Goal: Task Accomplishment & Management: Manage account settings

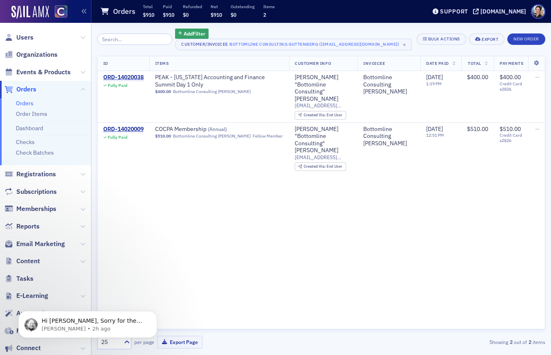
click at [36, 37] on span "Users" at bounding box center [45, 38] width 91 height 18
click at [29, 38] on span "Users" at bounding box center [24, 37] width 17 height 9
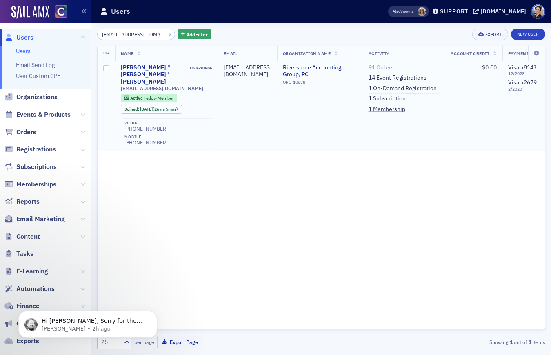
type input "[EMAIL_ADDRESS][DOMAIN_NAME]"
click at [394, 66] on link "91 Orders" at bounding box center [380, 67] width 25 height 7
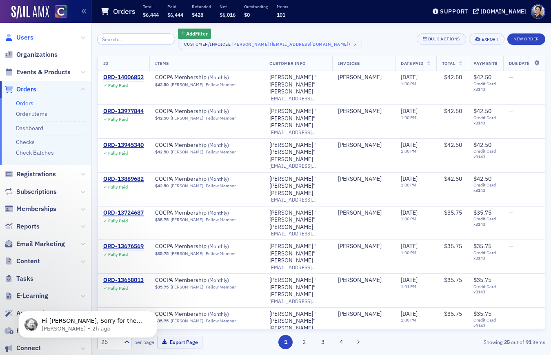
click at [28, 37] on span "Users" at bounding box center [24, 37] width 17 height 9
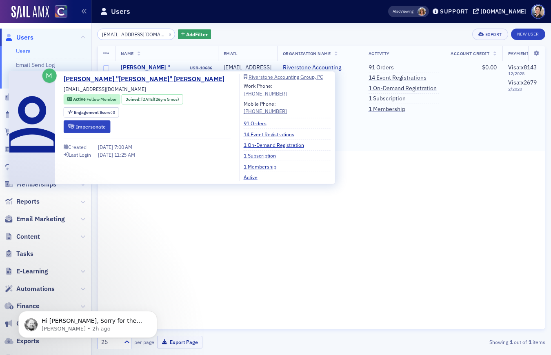
click at [135, 67] on div "[PERSON_NAME] "[PERSON_NAME]" [PERSON_NAME]" at bounding box center [155, 75] width 68 height 22
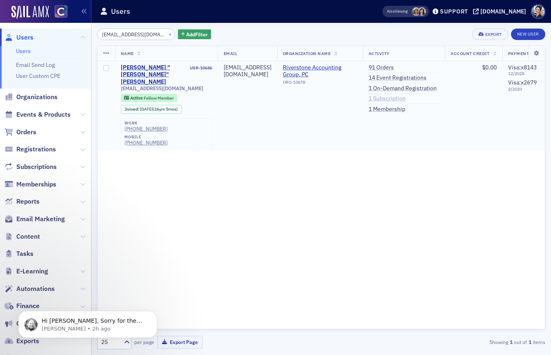
click at [397, 98] on link "1 Subscription" at bounding box center [386, 98] width 37 height 7
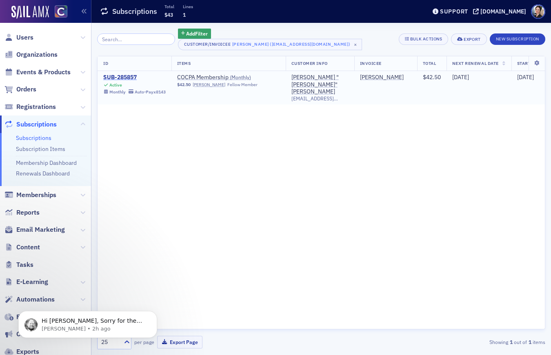
click at [133, 76] on div "SUB-285857" at bounding box center [134, 77] width 62 height 7
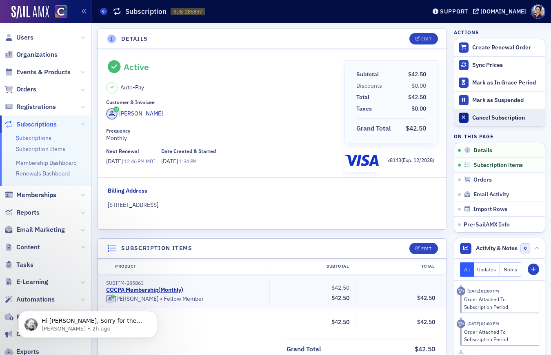
click at [488, 116] on div "Cancel Subscription" at bounding box center [506, 117] width 69 height 7
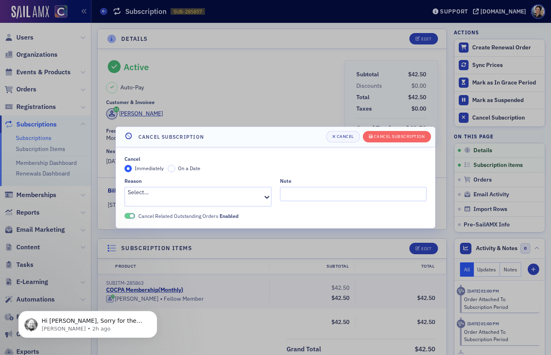
click at [185, 170] on span "On a Date" at bounding box center [189, 168] width 22 height 7
click at [175, 170] on input "On a Date" at bounding box center [171, 168] width 7 height 7
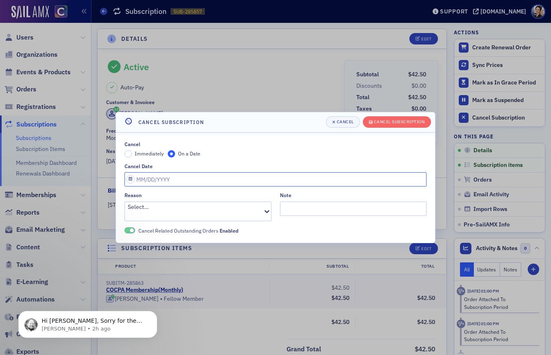
click at [158, 186] on input "Cancel Date" at bounding box center [275, 179] width 302 height 14
select select "8"
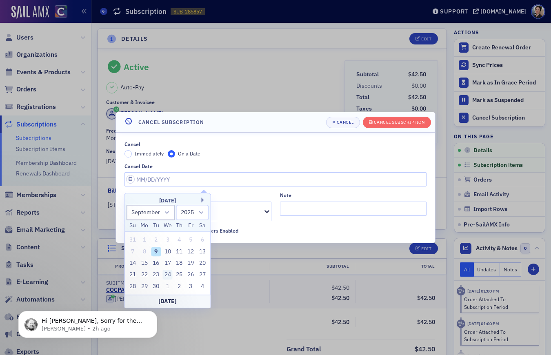
click at [168, 272] on div "24" at bounding box center [168, 275] width 10 height 10
type input "[DATE]"
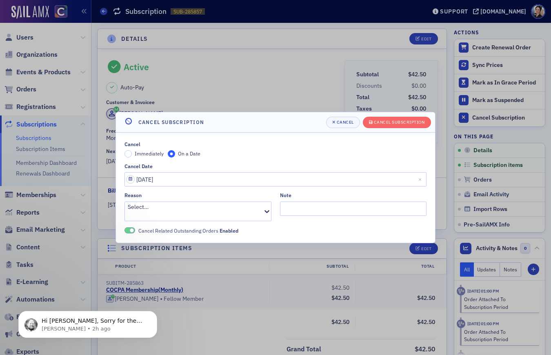
click at [199, 211] on div at bounding box center [195, 215] width 134 height 9
type input "re"
click at [60, 354] on span "Left Profession/Retired" at bounding box center [30, 359] width 60 height 9
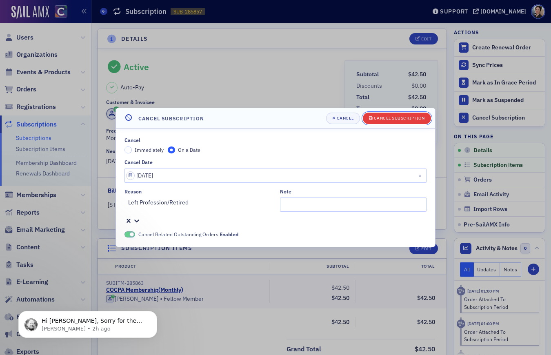
click at [392, 120] on div "Cancel Subscription" at bounding box center [399, 118] width 51 height 4
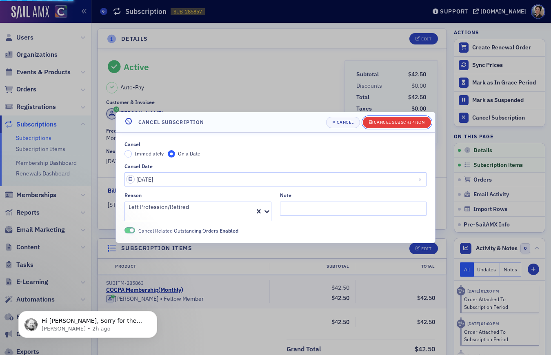
click at [390, 124] on div "Cancel Subscription" at bounding box center [399, 122] width 51 height 4
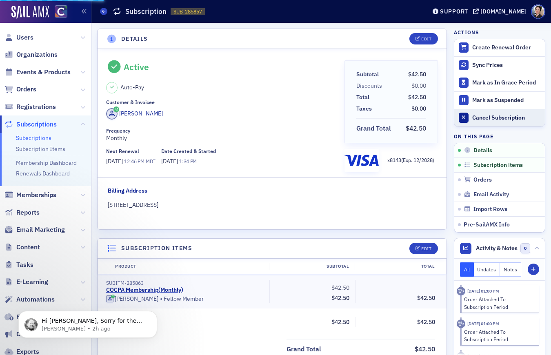
click at [508, 116] on div "Cancel Subscription" at bounding box center [506, 117] width 69 height 7
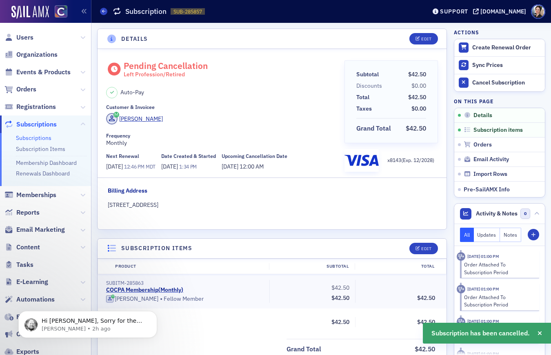
click at [263, 91] on div "Auto-Pay" at bounding box center [222, 92] width 232 height 11
click at [424, 40] on div "Edit" at bounding box center [426, 39] width 10 height 4
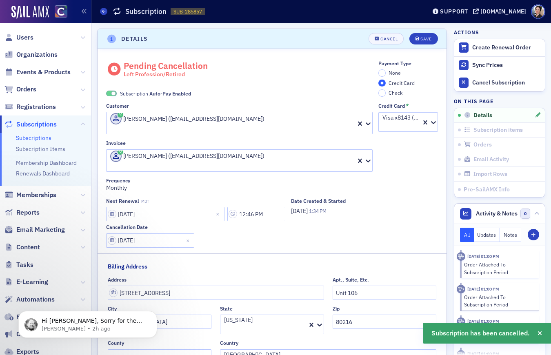
scroll to position [1, 0]
click at [108, 91] on span at bounding box center [111, 92] width 11 height 6
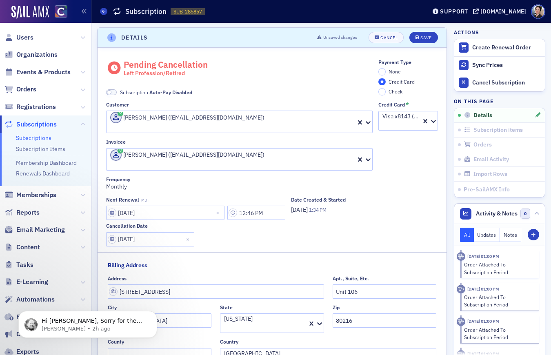
click at [388, 72] on span "None" at bounding box center [394, 71] width 12 height 7
click at [385, 72] on input "None" at bounding box center [381, 71] width 7 height 7
click at [422, 38] on div "Save" at bounding box center [425, 37] width 11 height 4
